Goal: Information Seeking & Learning: Understand process/instructions

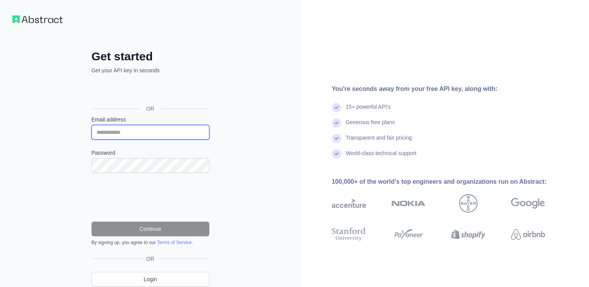
click at [136, 131] on input "Email address" at bounding box center [150, 132] width 118 height 15
type input "**********"
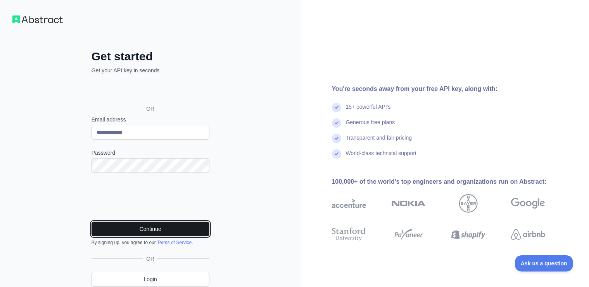
click at [142, 228] on button "Continue" at bounding box center [150, 229] width 118 height 15
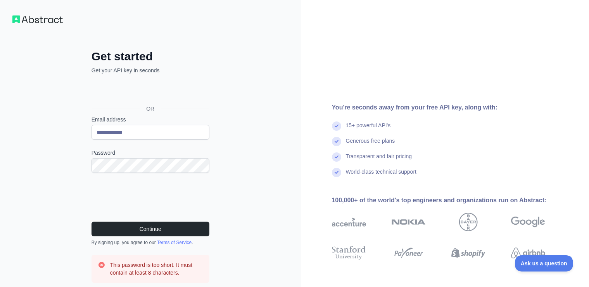
scroll to position [54, 0]
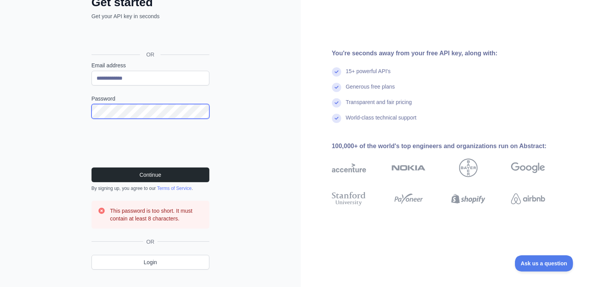
click at [65, 108] on div "**********" at bounding box center [150, 123] width 301 height 355
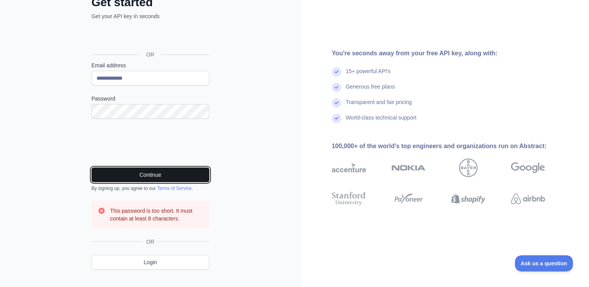
click at [104, 172] on button "Continue" at bounding box center [150, 175] width 118 height 15
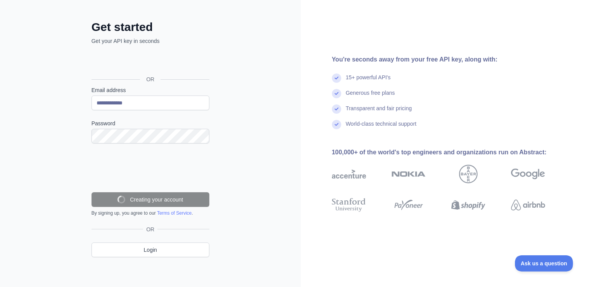
scroll to position [12, 0]
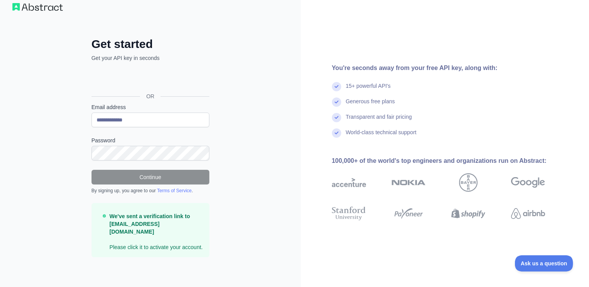
click at [82, 117] on div "**********" at bounding box center [150, 153] width 149 height 233
click at [62, 124] on div "**********" at bounding box center [150, 138] width 301 height 301
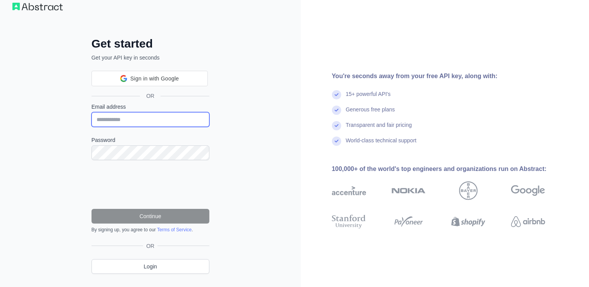
click at [161, 118] on input "Email address" at bounding box center [150, 119] width 118 height 15
type input "**********"
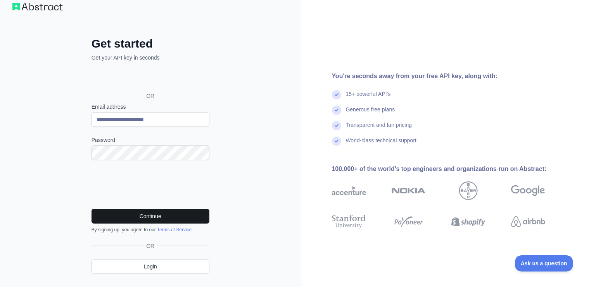
click at [186, 214] on button "Continue" at bounding box center [150, 216] width 118 height 15
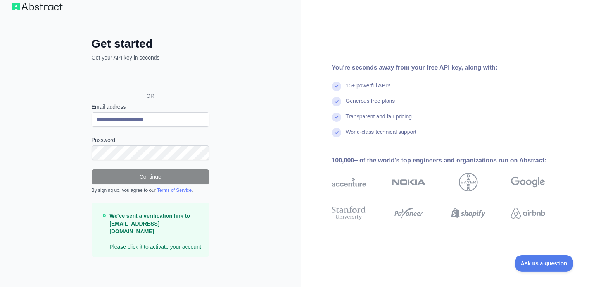
scroll to position [5, 0]
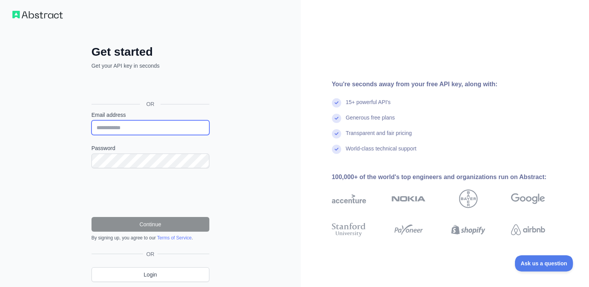
click at [138, 128] on input "Email address" at bounding box center [150, 127] width 118 height 15
click at [140, 128] on input "****" at bounding box center [150, 127] width 118 height 15
type input "**********"
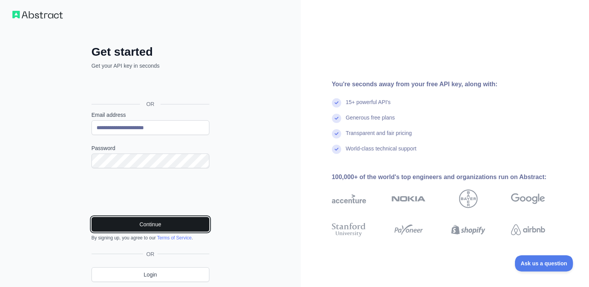
click at [150, 226] on button "Continue" at bounding box center [150, 224] width 118 height 15
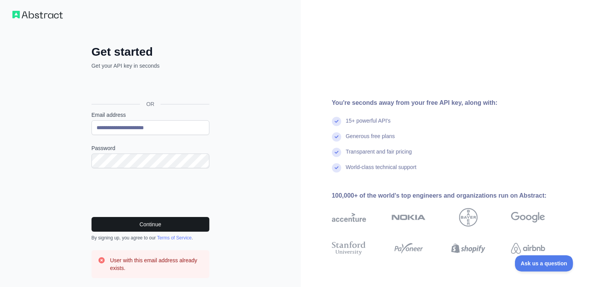
scroll to position [67, 0]
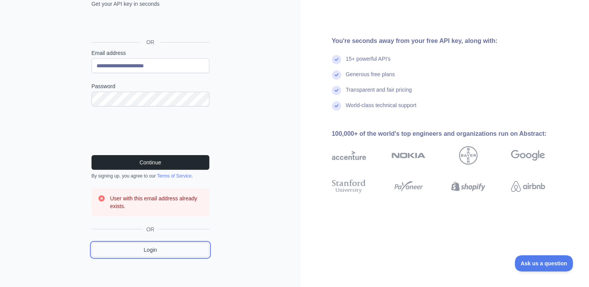
click at [136, 254] on link "Login" at bounding box center [150, 250] width 118 height 15
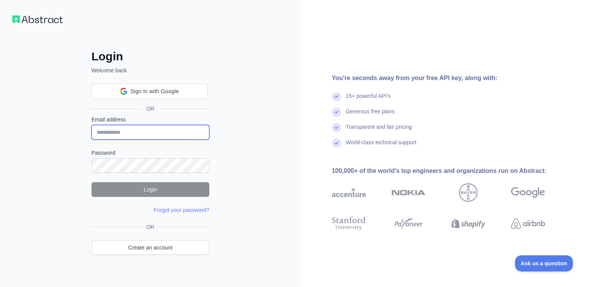
click at [135, 130] on input "Email address" at bounding box center [150, 132] width 118 height 15
type input "**********"
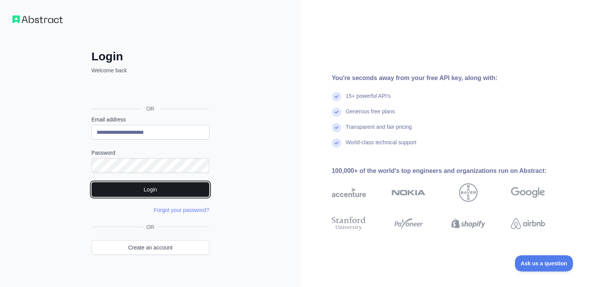
click at [182, 192] on button "Login" at bounding box center [150, 189] width 118 height 15
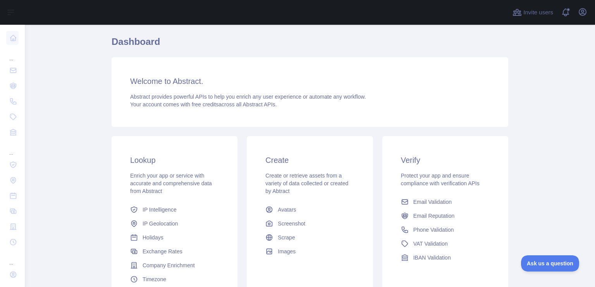
scroll to position [56, 0]
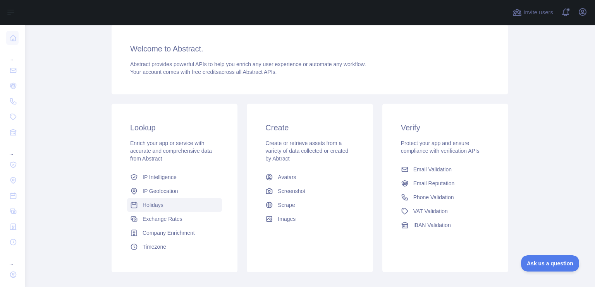
click at [135, 210] on link "Holidays" at bounding box center [174, 205] width 95 height 14
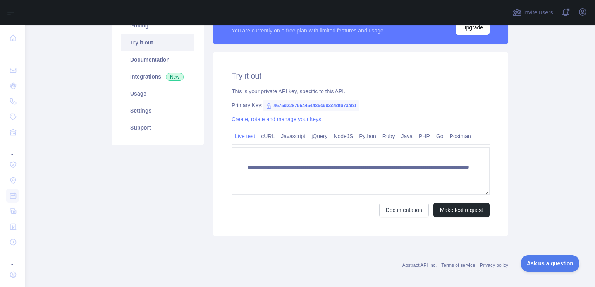
scroll to position [80, 0]
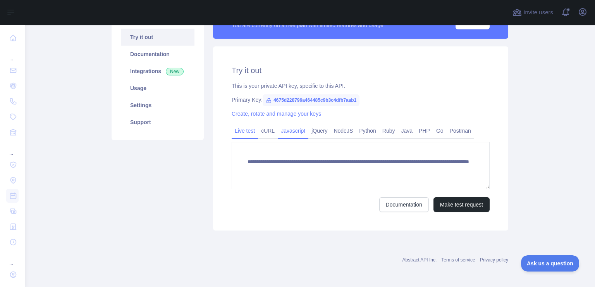
click at [293, 130] on link "Javascript" at bounding box center [293, 131] width 31 height 12
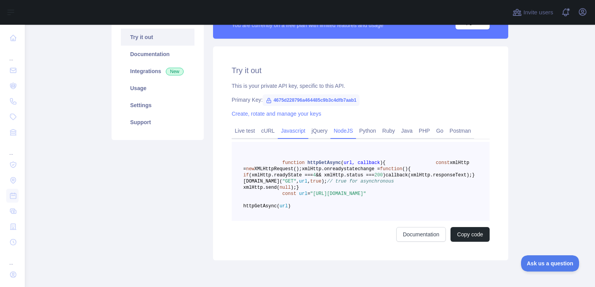
click at [339, 131] on link "NodeJS" at bounding box center [343, 131] width 26 height 12
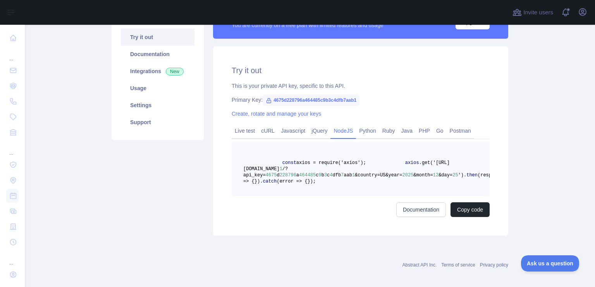
scroll to position [61, 0]
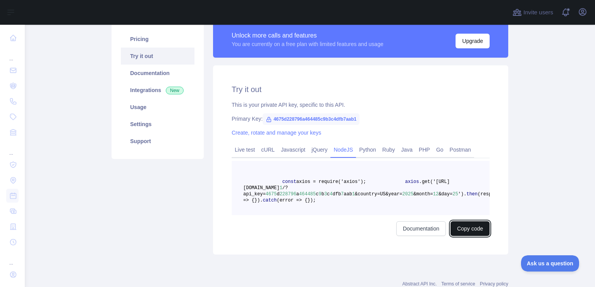
click at [451, 236] on button "Copy code" at bounding box center [470, 229] width 39 height 15
click at [322, 117] on span "4675d228796a464485c9b3c4dfb7aab1" at bounding box center [311, 120] width 97 height 12
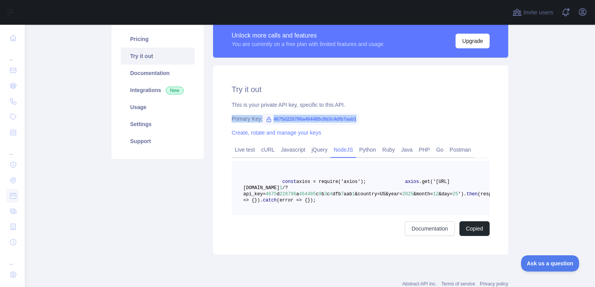
click at [322, 117] on span "4675d228796a464485c9b3c4dfb7aab1" at bounding box center [311, 120] width 97 height 12
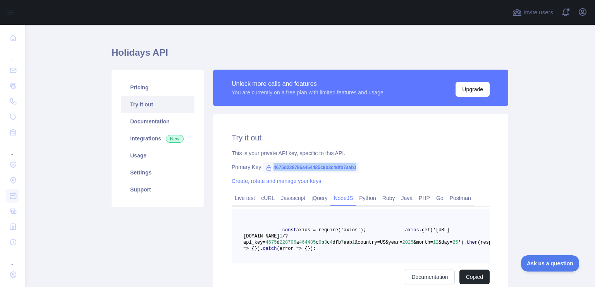
scroll to position [0, 0]
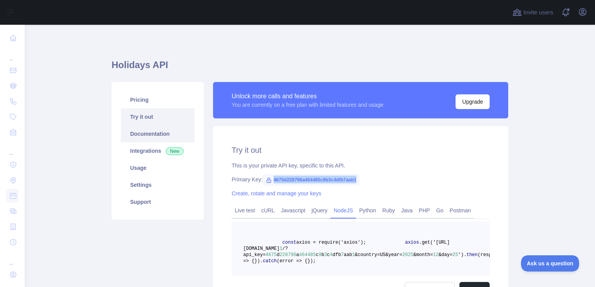
click at [160, 133] on link "Documentation" at bounding box center [158, 134] width 74 height 17
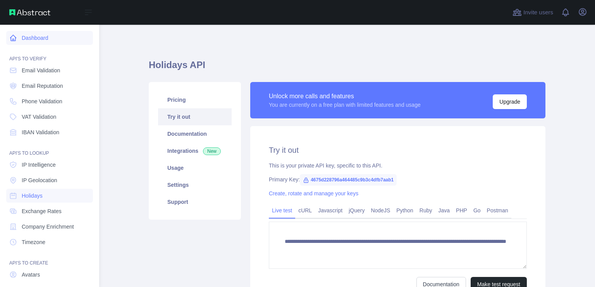
click at [39, 43] on link "Dashboard" at bounding box center [49, 38] width 87 height 14
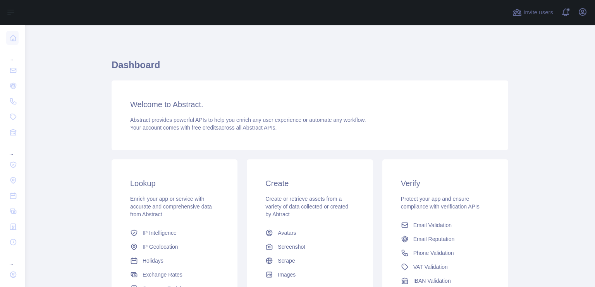
scroll to position [95, 0]
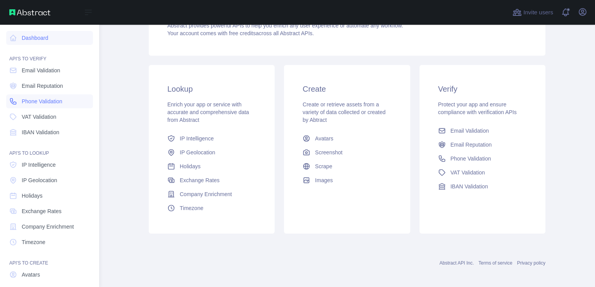
click at [50, 101] on span "Phone Validation" at bounding box center [42, 102] width 41 height 8
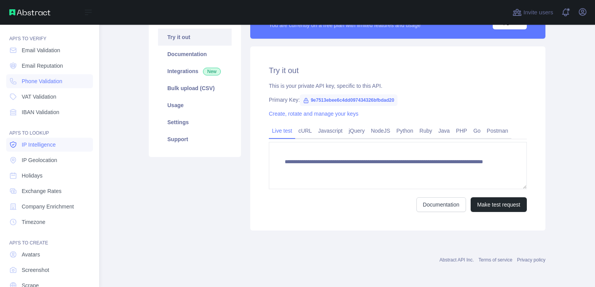
scroll to position [21, 0]
click at [33, 169] on link "Holidays" at bounding box center [49, 175] width 87 height 14
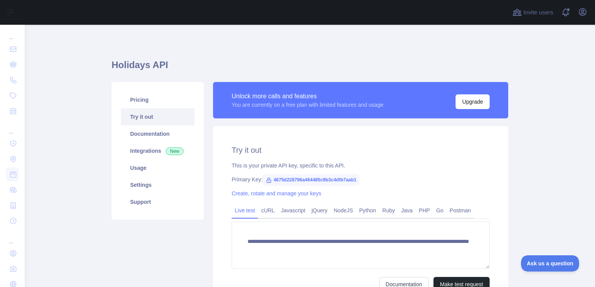
scroll to position [38, 0]
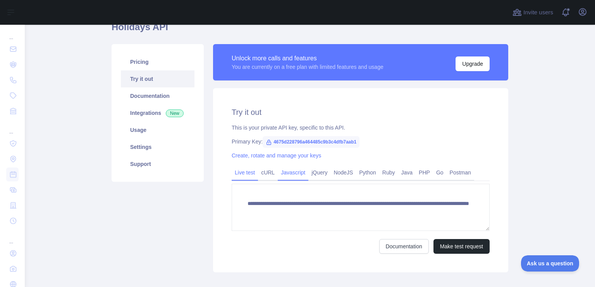
click at [285, 174] on link "Javascript" at bounding box center [293, 173] width 31 height 12
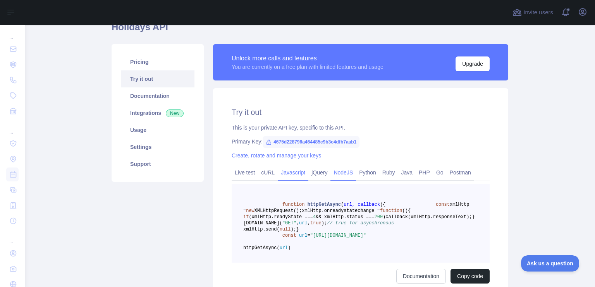
click at [336, 176] on link "NodeJS" at bounding box center [343, 173] width 26 height 12
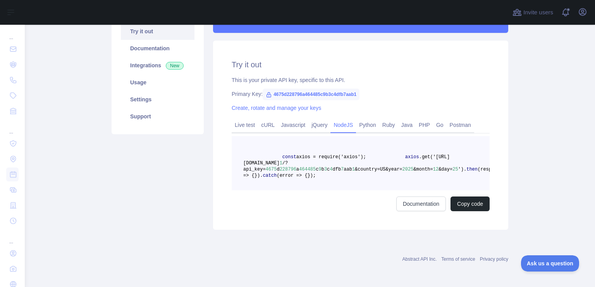
scroll to position [76, 0]
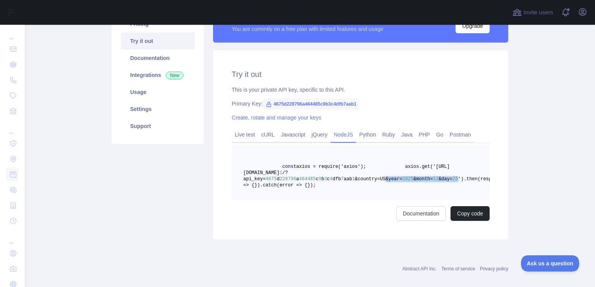
drag, startPoint x: 370, startPoint y: 179, endPoint x: 436, endPoint y: 177, distance: 66.3
click at [436, 177] on span "axios .get('[URL][DOMAIN_NAME] 1 /?api_key= 4675 d 228796 a 464485 c 9 b 3 c 4 …" at bounding box center [353, 173] width 220 height 18
copy span "&year= 2025 &month= 12 &day= 25"
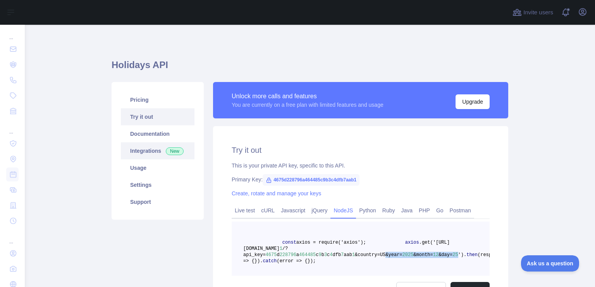
click at [148, 144] on link "Integrations New" at bounding box center [158, 151] width 74 height 17
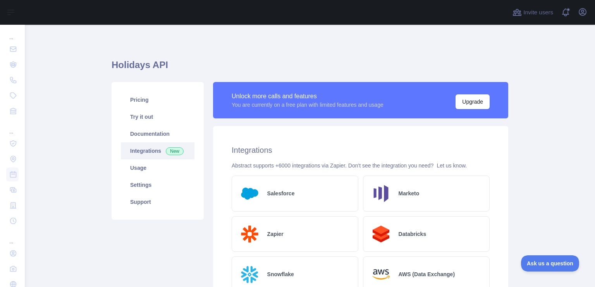
scroll to position [71, 0]
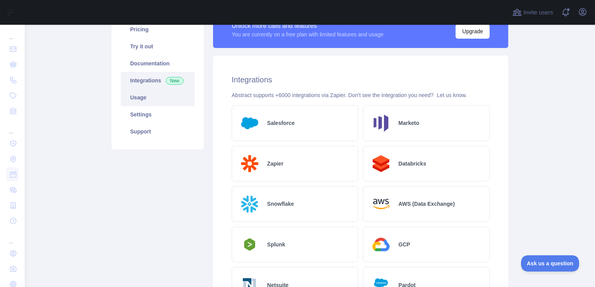
click at [145, 95] on link "Usage" at bounding box center [158, 97] width 74 height 17
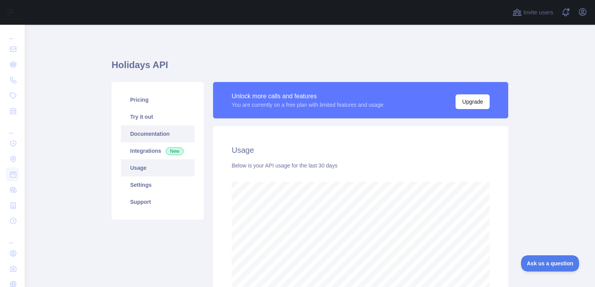
click at [150, 128] on link "Documentation" at bounding box center [158, 134] width 74 height 17
